Goal: Task Accomplishment & Management: Complete application form

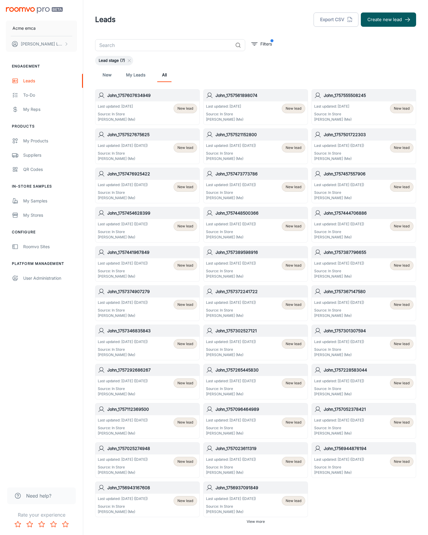
click at [388, 20] on button "Create new lead" at bounding box center [388, 19] width 55 height 14
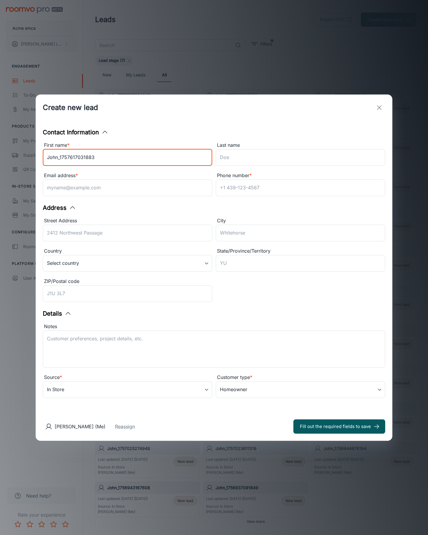
type input "John_1757617031883"
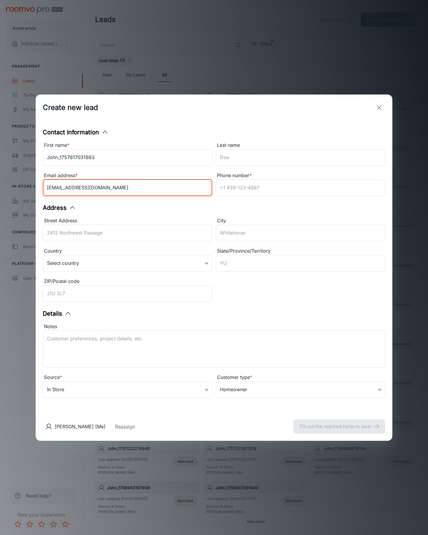
type input "[EMAIL_ADDRESS][DOMAIN_NAME]"
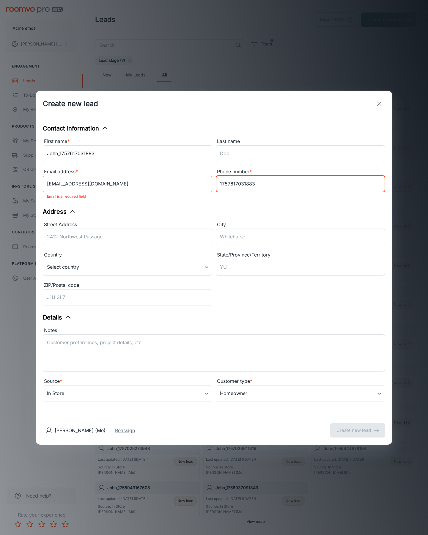
type input "1757617031883"
click at [357, 426] on button "Create new lead" at bounding box center [357, 430] width 55 height 14
